Goal: Communication & Community: Share content

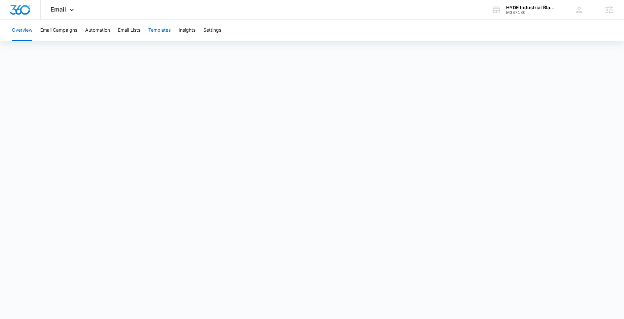
click at [167, 31] on button "Templates" at bounding box center [159, 30] width 22 height 21
click at [63, 16] on div "Email Apps Reputation Websites Forms CRM Email Social Shop Content Ads Intellig…" at bounding box center [63, 9] width 45 height 19
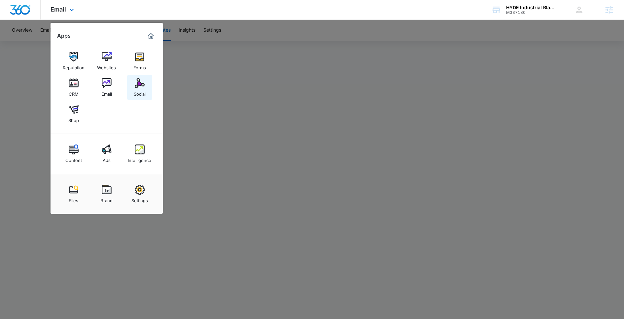
click at [149, 92] on link "Social" at bounding box center [139, 87] width 25 height 25
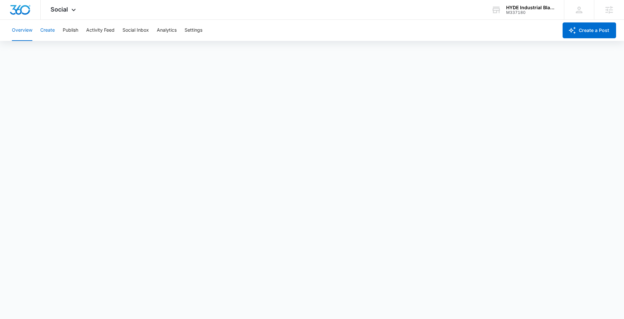
click at [49, 33] on button "Create" at bounding box center [47, 30] width 15 height 21
click at [505, 8] on div "HYDE Industrial Blade Solutions M337180 Your Accounts View All" at bounding box center [522, 9] width 83 height 19
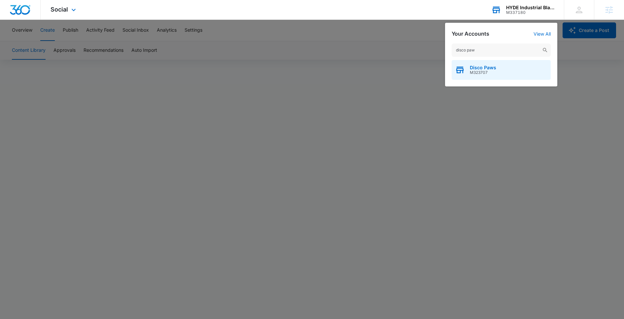
type input "disco paw"
click at [471, 70] on span "M323707" at bounding box center [483, 72] width 26 height 5
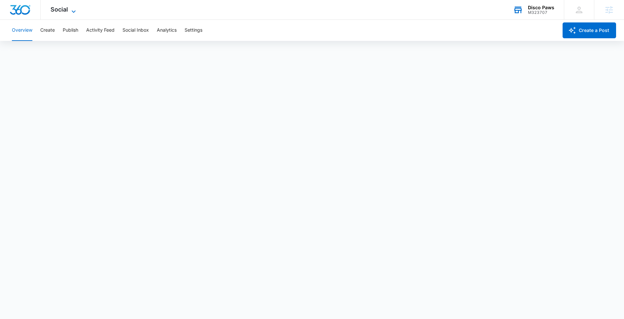
click at [62, 13] on span "Social" at bounding box center [58, 9] width 17 height 7
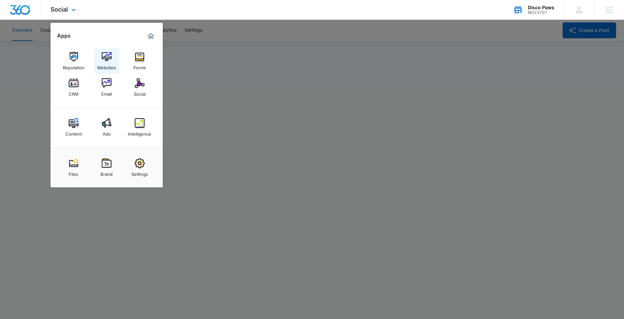
click at [108, 66] on div "Websites" at bounding box center [106, 66] width 19 height 9
